Goal: Check status

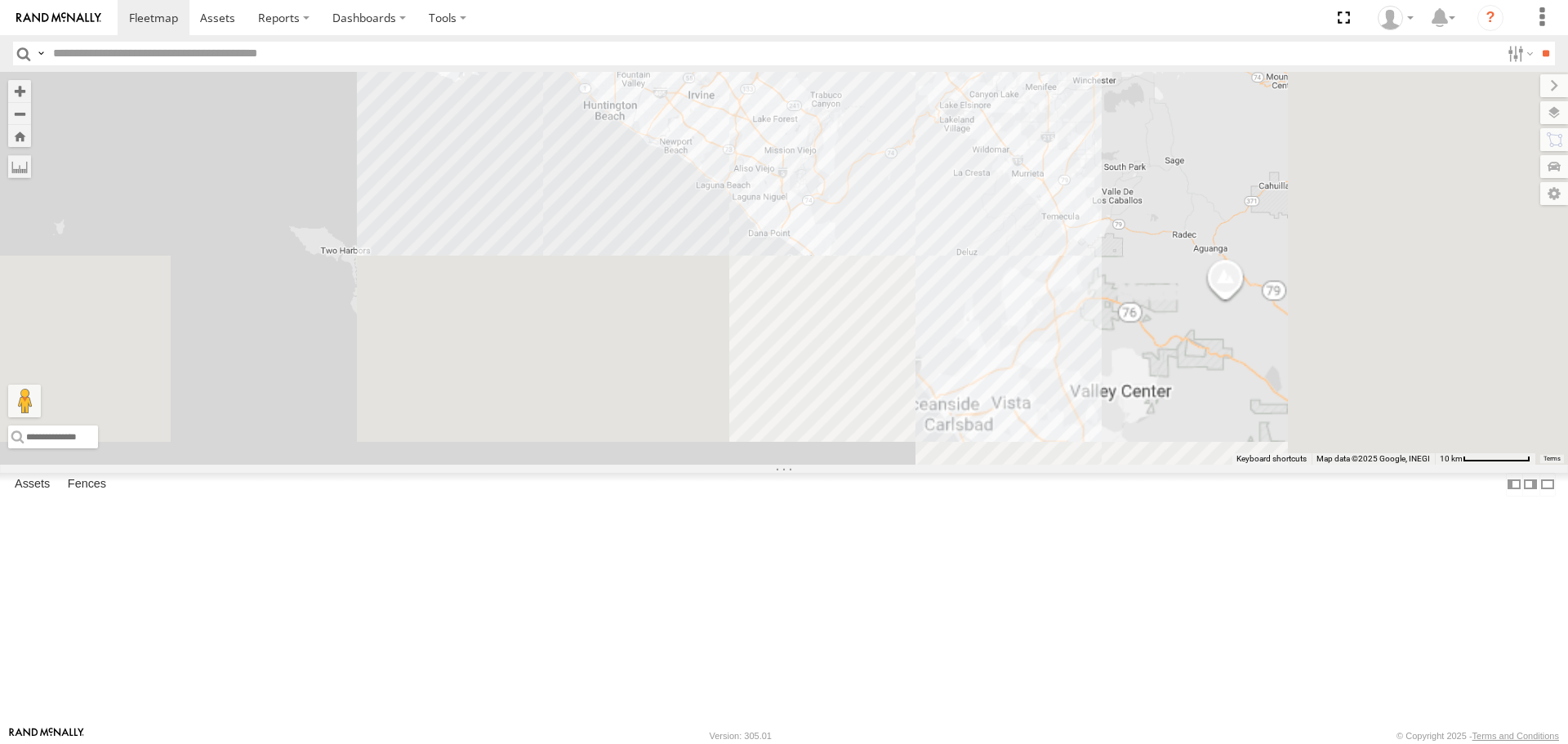
drag, startPoint x: 1070, startPoint y: 663, endPoint x: 847, endPoint y: 230, distance: 487.1
click at [853, 164] on div "TAXZ467188 CHAPO T-1618/[PERSON_NAME]/T-1628 [PERSON_NAME]-1678/ [PERSON_NAME] …" at bounding box center [784, 268] width 1568 height 392
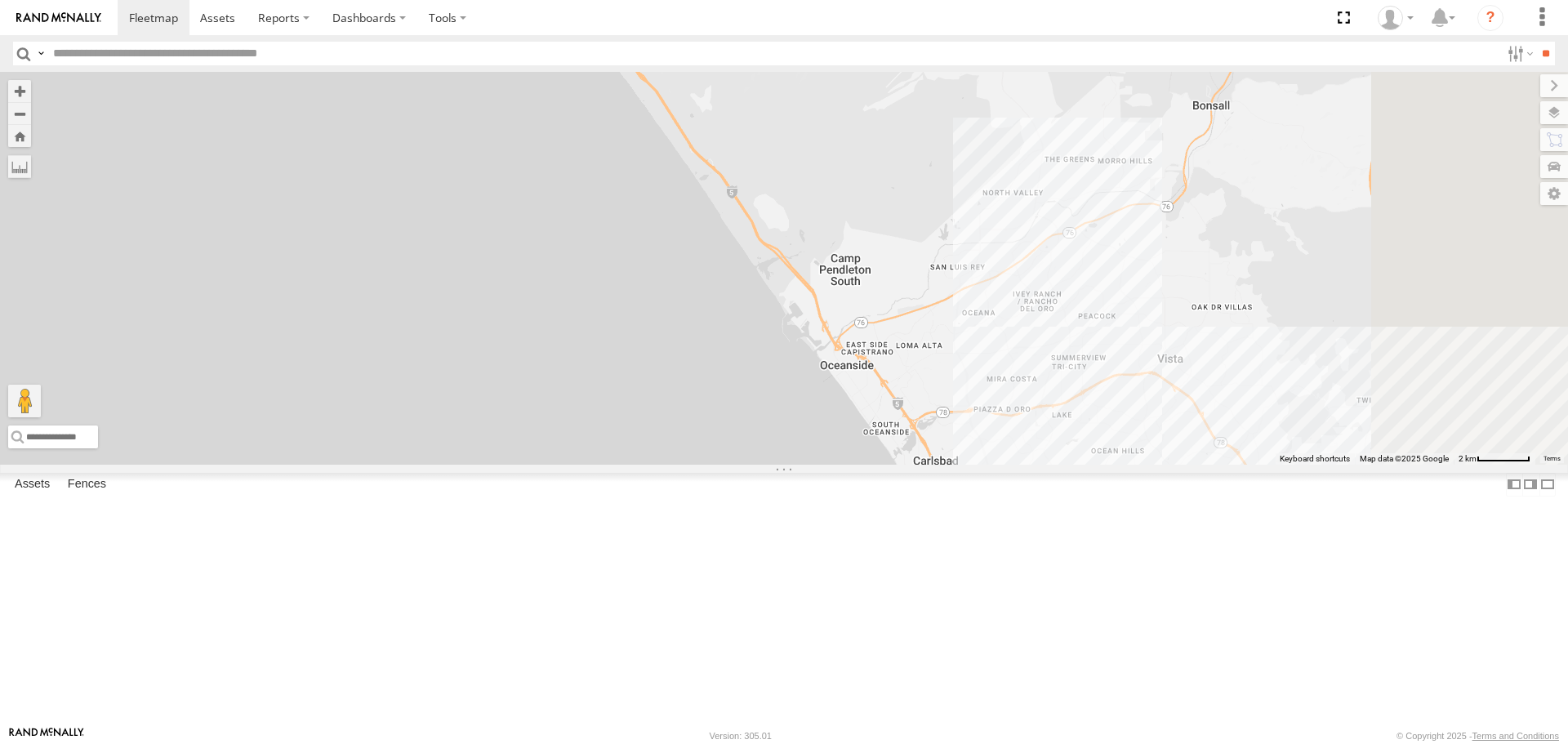
drag, startPoint x: 1260, startPoint y: 565, endPoint x: 1157, endPoint y: 492, distance: 126.2
click at [1157, 465] on div "TAXZ467188 CHAPO T-1618/[PERSON_NAME]/T-1628 [PERSON_NAME]-1678/ [PERSON_NAME] …" at bounding box center [784, 268] width 1568 height 392
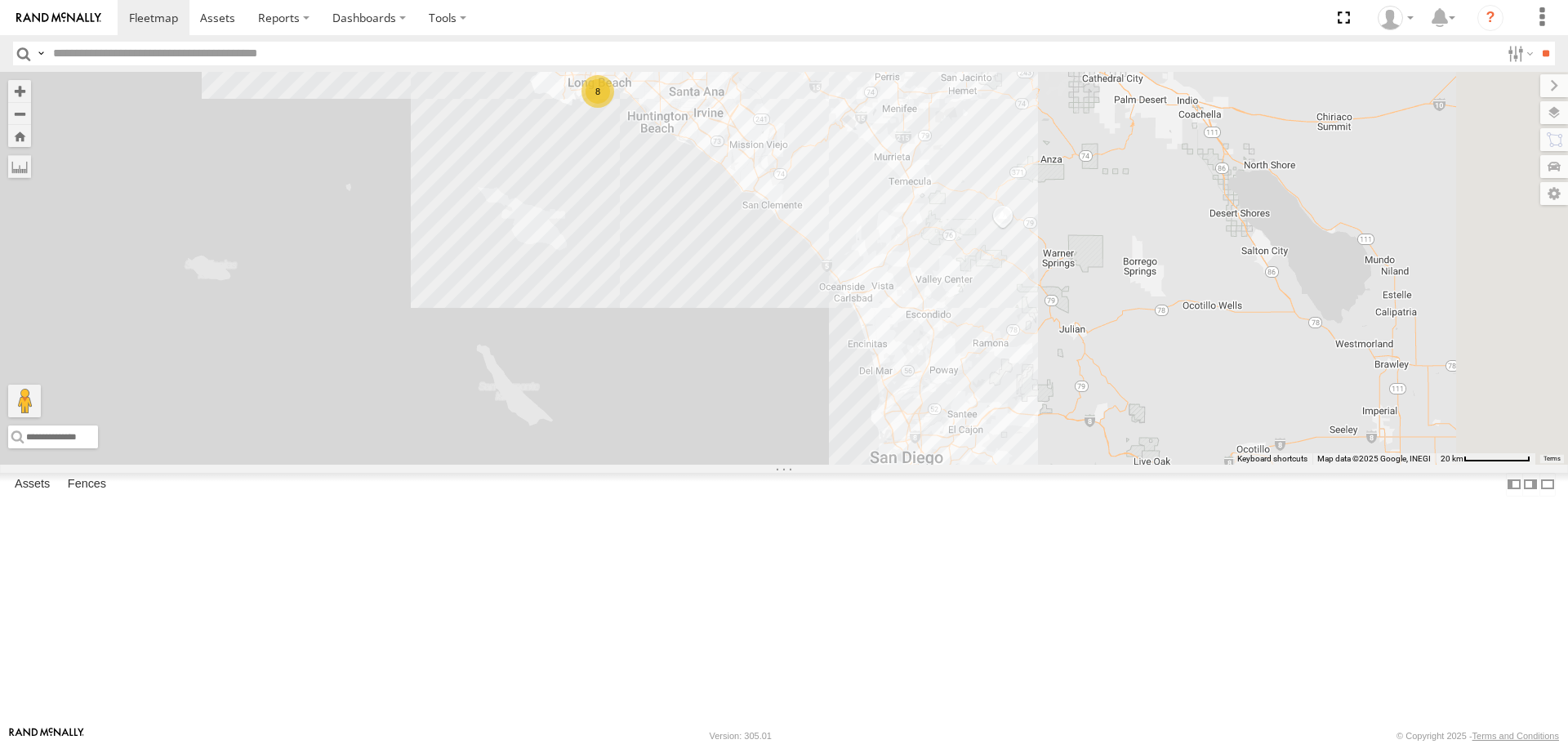
drag, startPoint x: 1150, startPoint y: 583, endPoint x: 1003, endPoint y: 389, distance: 243.4
click at [1003, 389] on div "TAXZ467188 CHAPO T-1618/[PERSON_NAME]/T-1628 [PERSON_NAME]-1678/ [PERSON_NAME] …" at bounding box center [784, 268] width 1568 height 392
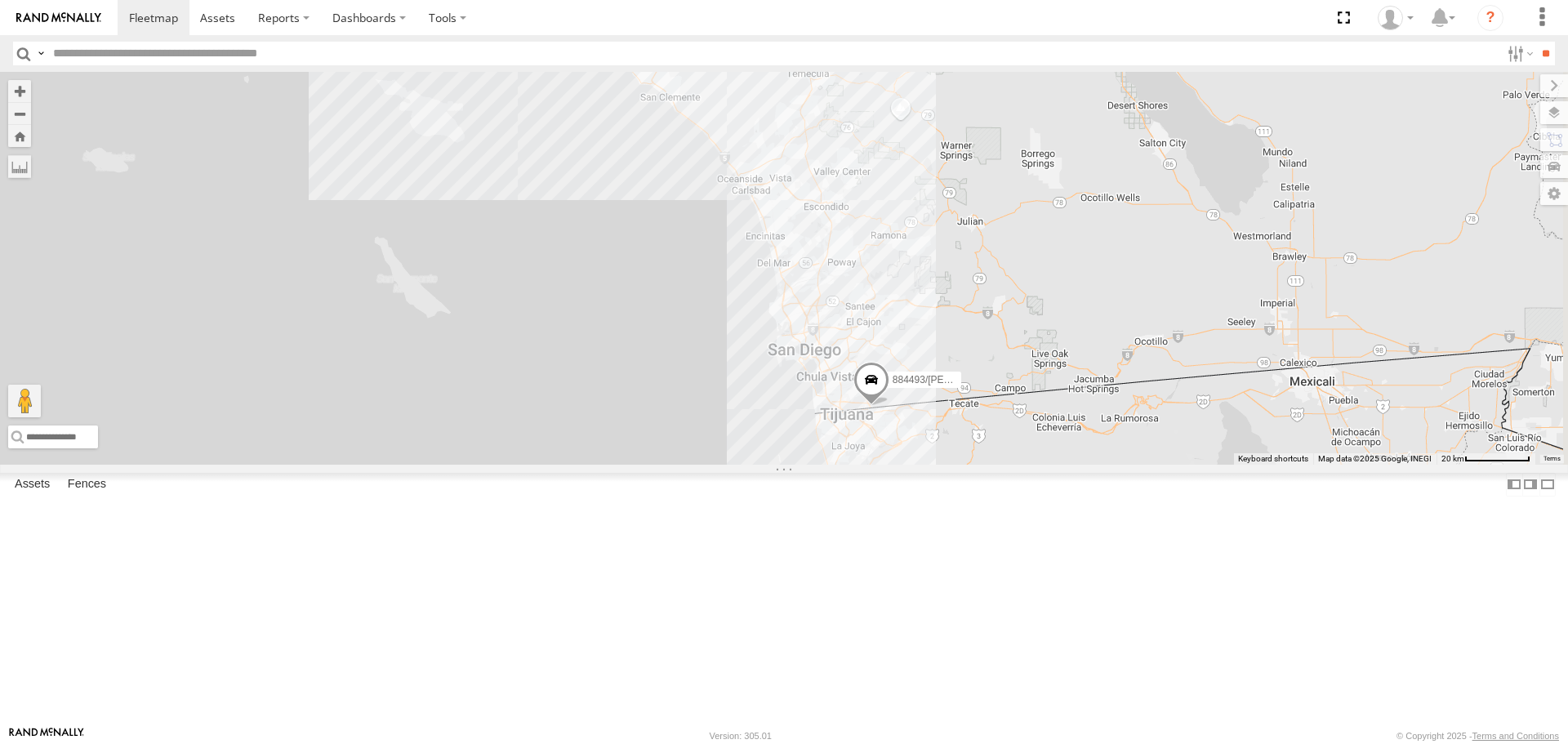
drag, startPoint x: 679, startPoint y: 691, endPoint x: 599, endPoint y: 607, distance: 116.0
click at [677, 465] on div "TAXZ467188 CHAPO T-1618/[PERSON_NAME]/T-1628 [PERSON_NAME]-1678/ [PERSON_NAME] …" at bounding box center [784, 268] width 1568 height 392
